Goal: Find specific page/section: Find specific page/section

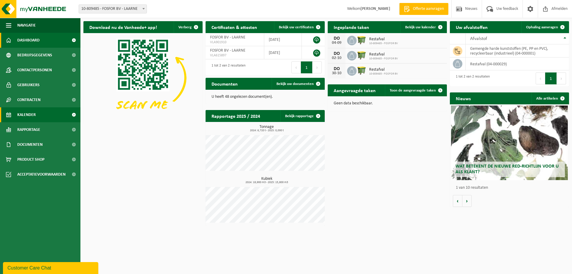
click at [25, 117] on span "Kalender" at bounding box center [26, 114] width 18 height 15
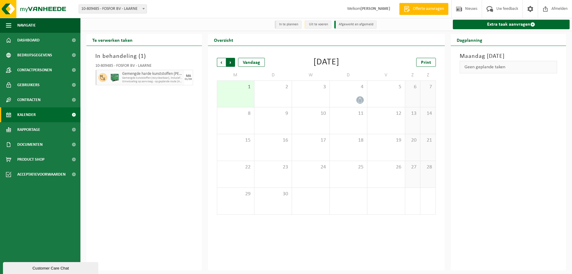
click at [223, 65] on span "Vorige" at bounding box center [221, 62] width 9 height 9
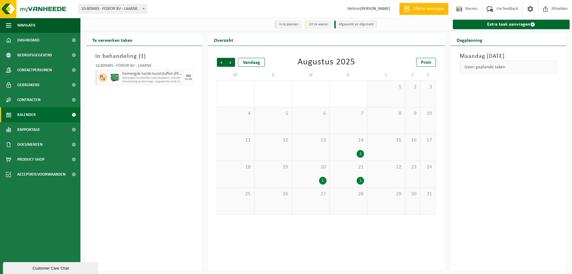
click at [223, 65] on span "Vorige" at bounding box center [221, 62] width 9 height 9
click at [229, 62] on span "Volgende" at bounding box center [230, 62] width 9 height 9
click at [320, 132] on div "9 1" at bounding box center [310, 120] width 37 height 27
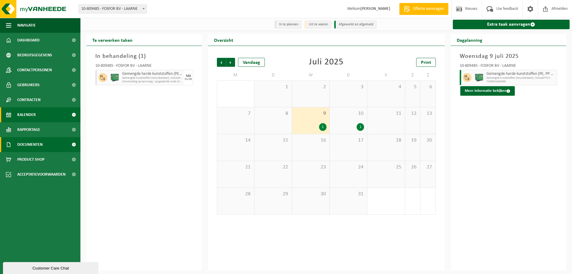
click at [32, 146] on span "Documenten" at bounding box center [29, 144] width 25 height 15
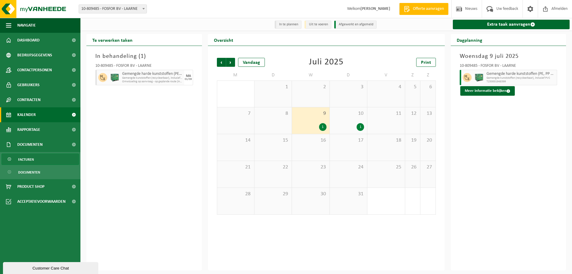
click at [27, 162] on span "Facturen" at bounding box center [26, 159] width 16 height 11
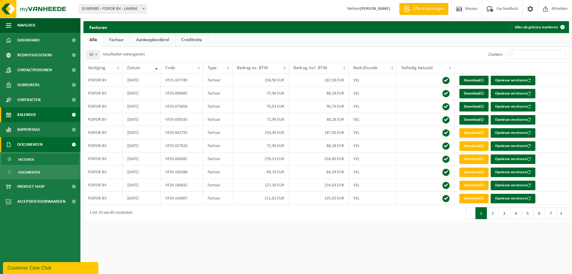
click at [26, 114] on span "Kalender" at bounding box center [26, 114] width 18 height 15
